Goal: Task Accomplishment & Management: Manage account settings

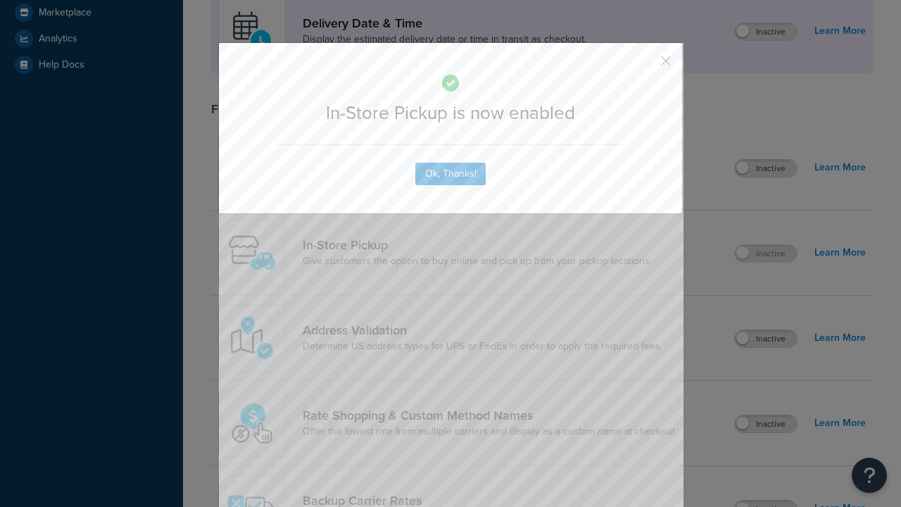
scroll to position [395, 0]
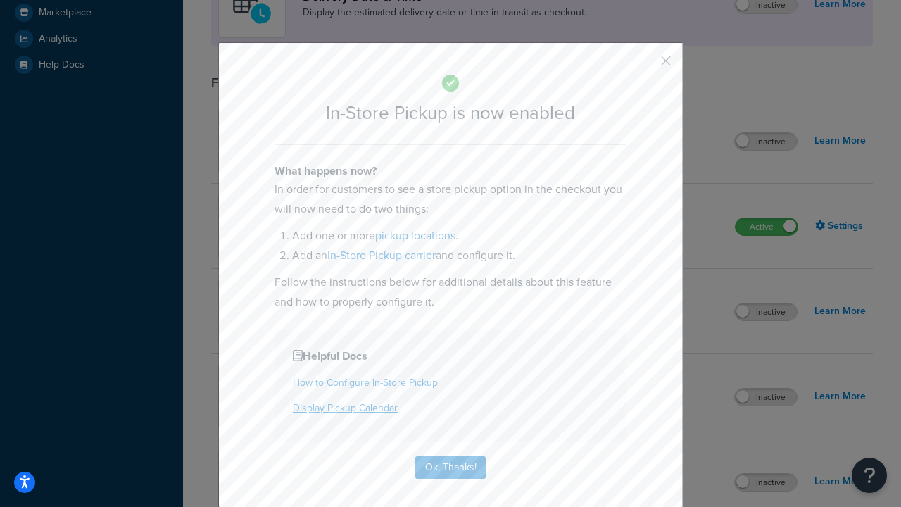
click at [645, 64] on button "button" at bounding box center [645, 66] width 4 height 4
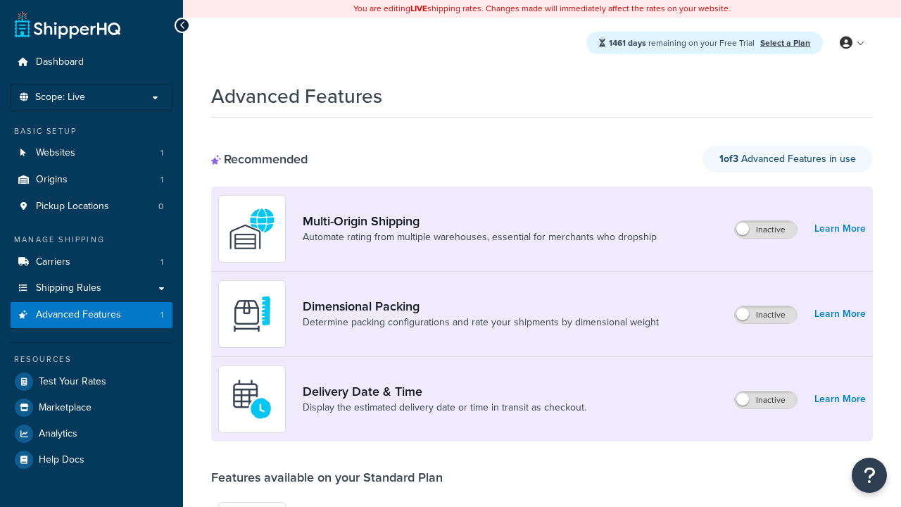
scroll to position [368, 0]
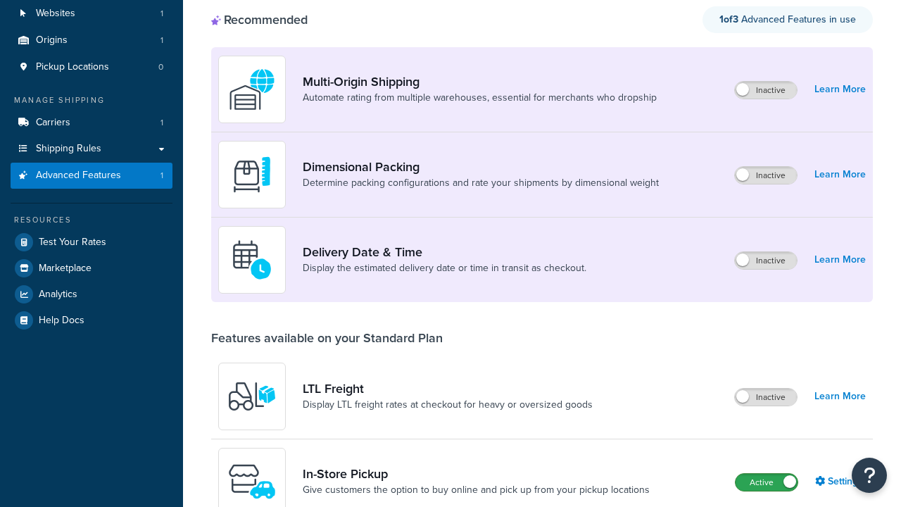
click at [766, 474] on label "Active" at bounding box center [766, 482] width 62 height 17
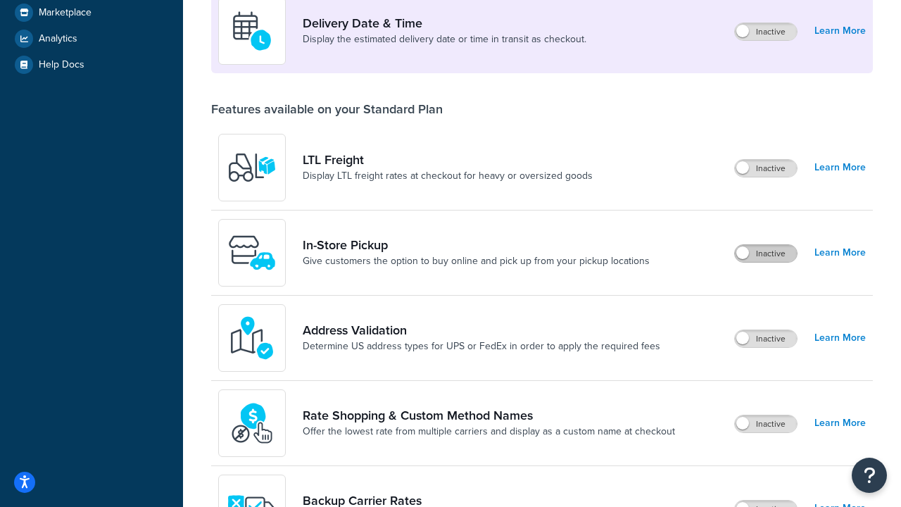
scroll to position [341, 0]
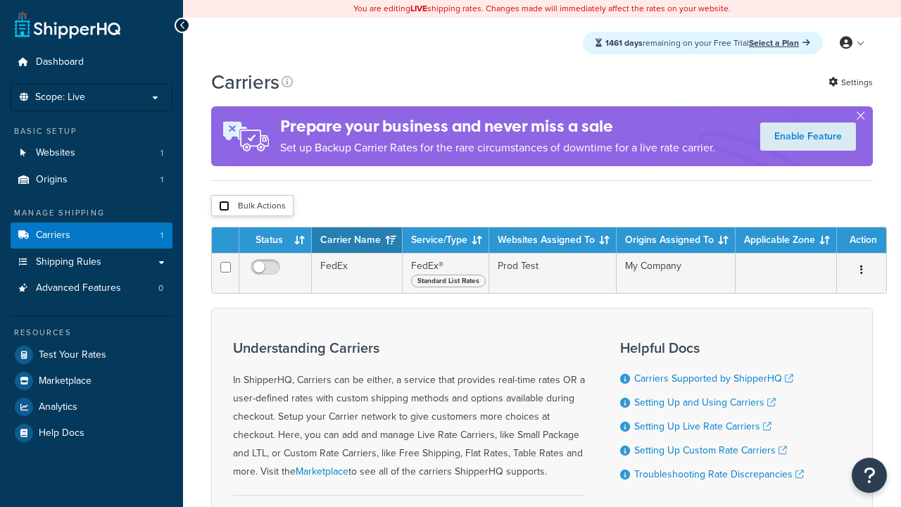
click at [224, 208] on input "checkbox" at bounding box center [224, 206] width 11 height 11
checkbox input "true"
click at [0, 0] on button "Delete" at bounding box center [0, 0] width 0 height 0
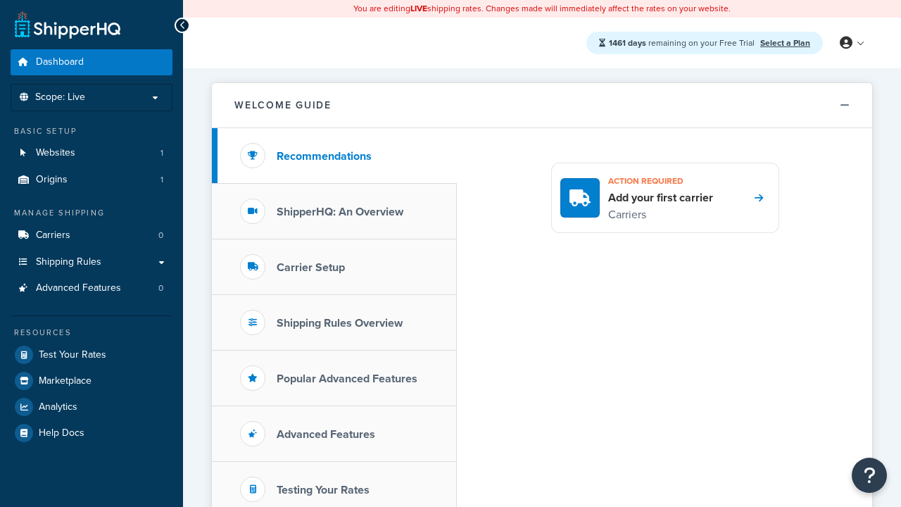
scroll to position [815, 0]
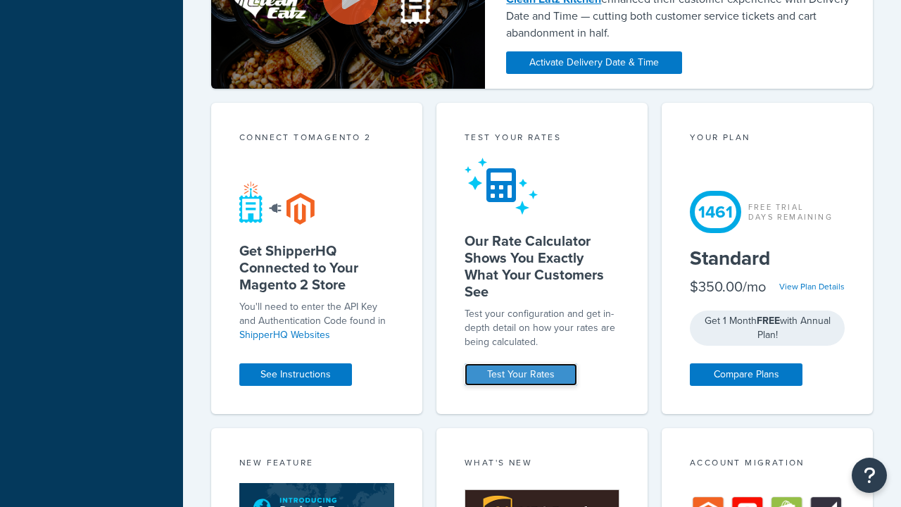
scroll to position [0, 0]
